Goal: Task Accomplishment & Management: Complete application form

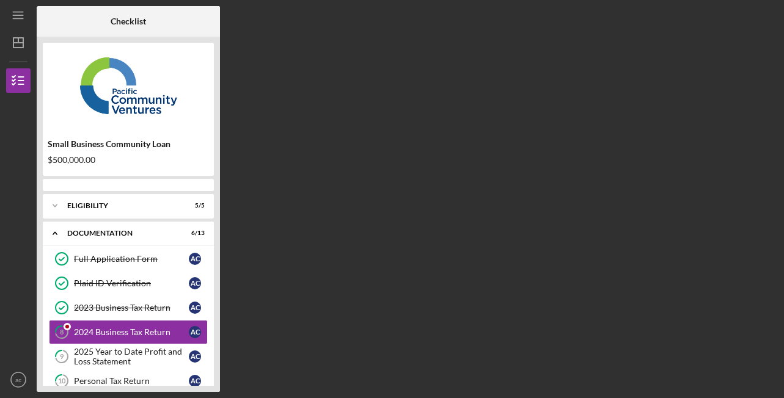
scroll to position [42, 0]
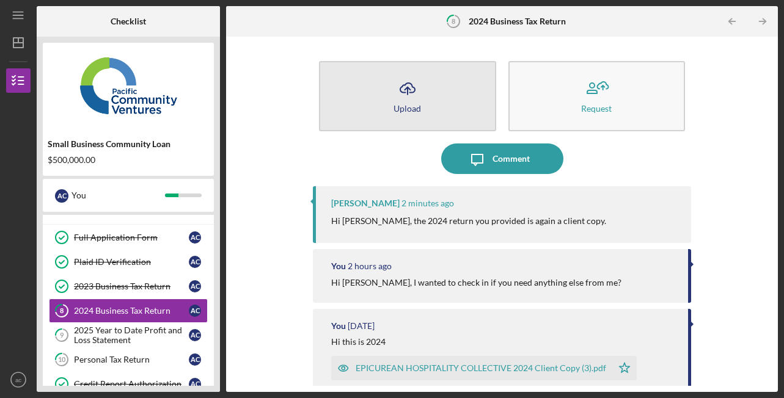
click at [387, 97] on button "Icon/Upload Upload" at bounding box center [407, 96] width 177 height 70
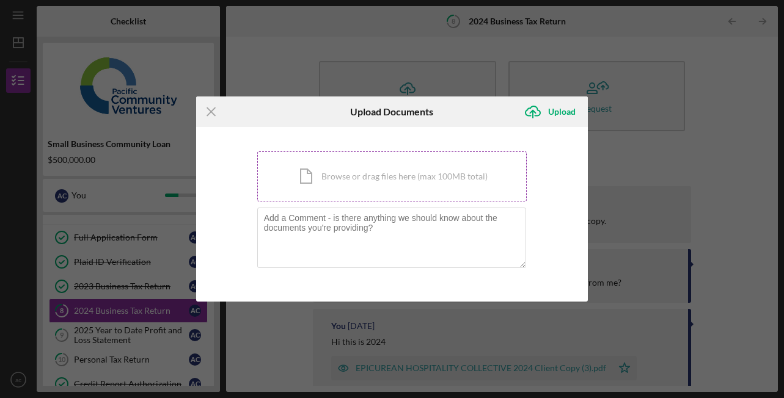
click at [366, 156] on div "Icon/Document Browse or drag files here (max 100MB total) Tap to choose files o…" at bounding box center [392, 177] width 270 height 50
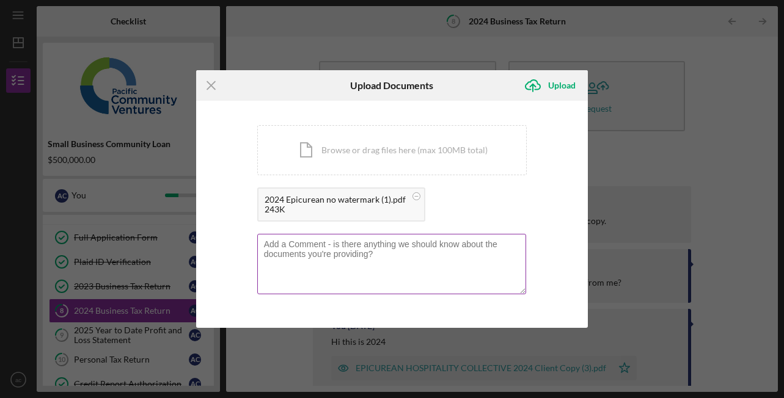
click at [416, 266] on textarea at bounding box center [391, 264] width 269 height 60
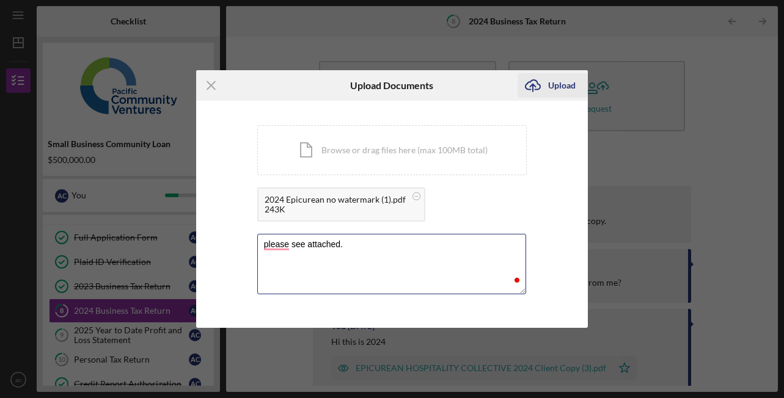
type textarea "please see attached."
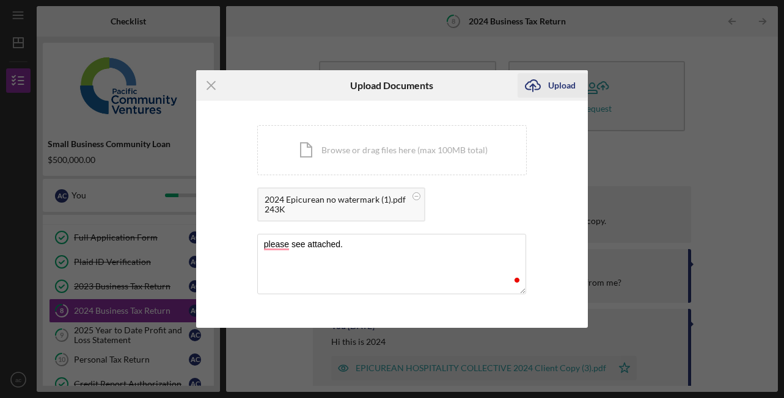
click at [544, 92] on icon "Icon/Upload" at bounding box center [532, 85] width 31 height 31
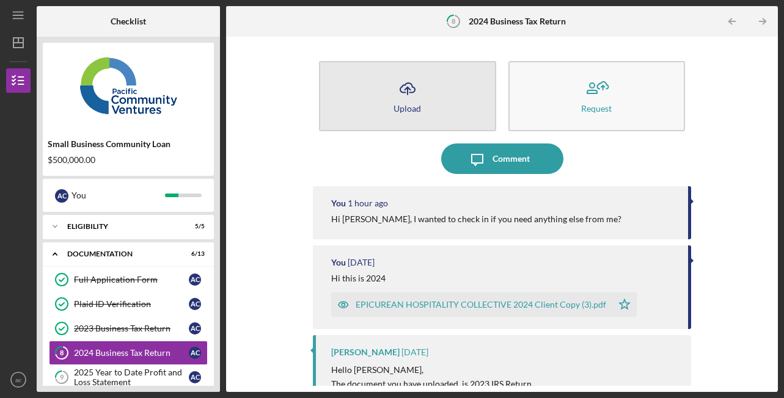
click at [400, 106] on div "Upload" at bounding box center [406, 108] width 27 height 9
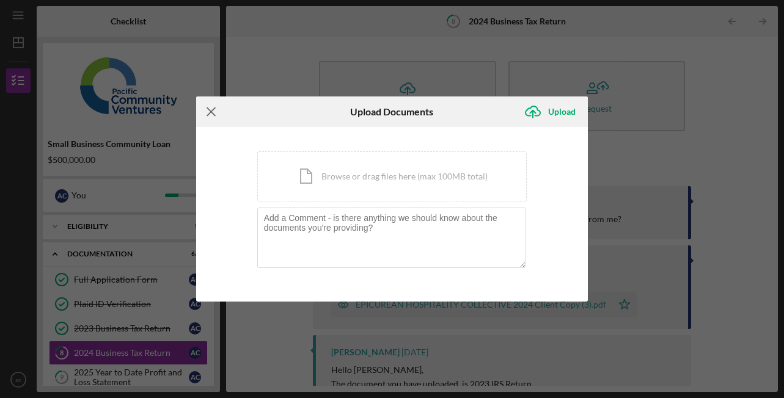
click at [217, 111] on icon "Icon/Menu Close" at bounding box center [211, 112] width 31 height 31
